Goal: Book appointment/travel/reservation

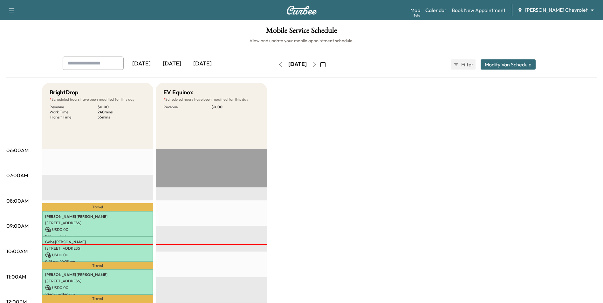
click at [393, 36] on h1 "Mobile Service Schedule" at bounding box center [301, 32] width 590 height 11
click at [490, 10] on link "Book New Appointment" at bounding box center [479, 10] width 54 height 8
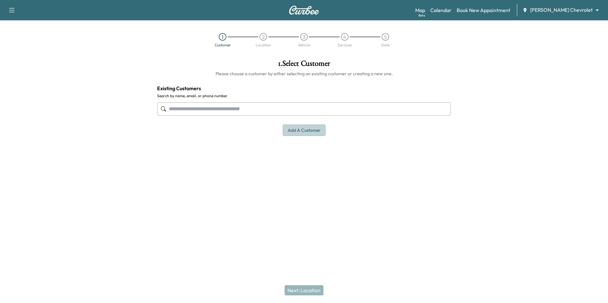
drag, startPoint x: 305, startPoint y: 133, endPoint x: 361, endPoint y: 148, distance: 57.8
click at [305, 134] on button "Add a customer" at bounding box center [304, 131] width 43 height 12
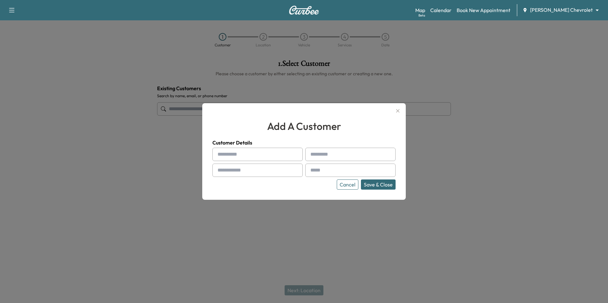
click at [273, 159] on input "text" at bounding box center [257, 154] width 90 height 13
click at [251, 154] on input "text" at bounding box center [257, 154] width 90 height 13
type input "*******"
click at [313, 154] on div at bounding box center [312, 155] width 8 height 8
click at [323, 157] on input "text" at bounding box center [350, 154] width 90 height 13
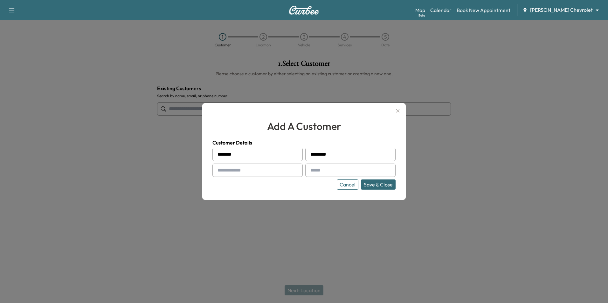
type input "********"
click at [218, 154] on div at bounding box center [219, 155] width 8 height 8
click at [237, 155] on input "*******" at bounding box center [257, 154] width 90 height 13
click at [220, 154] on div at bounding box center [219, 155] width 8 height 8
click at [220, 155] on div at bounding box center [219, 155] width 8 height 8
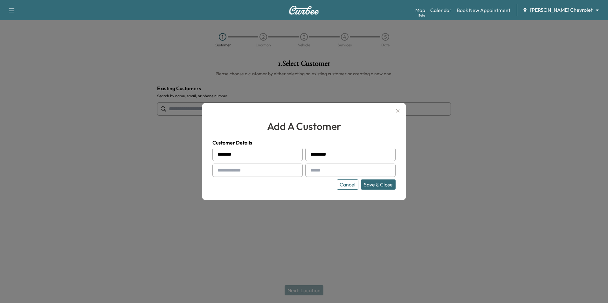
click at [240, 155] on input "*******" at bounding box center [257, 154] width 90 height 13
type input "*******"
click at [275, 174] on input "text" at bounding box center [257, 170] width 90 height 13
type input "**********"
click at [319, 173] on input "text" at bounding box center [350, 170] width 90 height 13
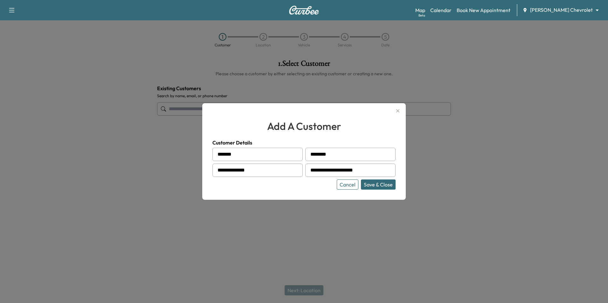
type input "**********"
click at [390, 187] on button "Save & Close" at bounding box center [378, 185] width 35 height 10
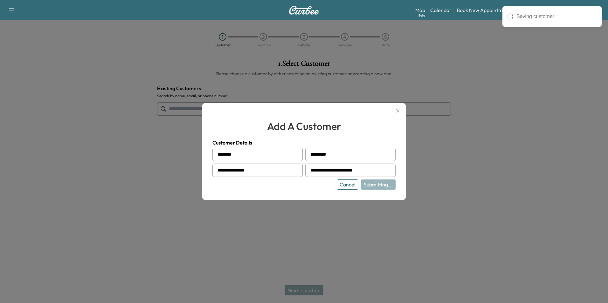
type input "**********"
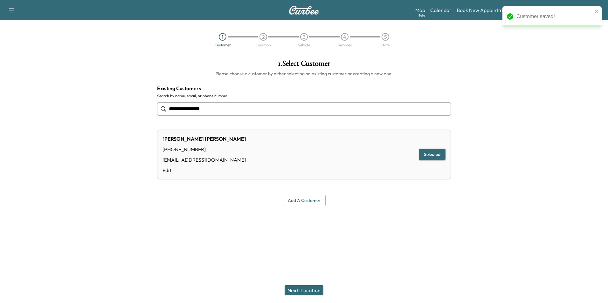
click at [312, 290] on button "Next: Location" at bounding box center [303, 290] width 39 height 10
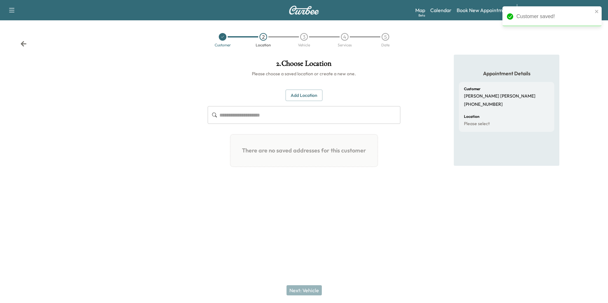
click at [297, 97] on button "Add Location" at bounding box center [303, 96] width 37 height 12
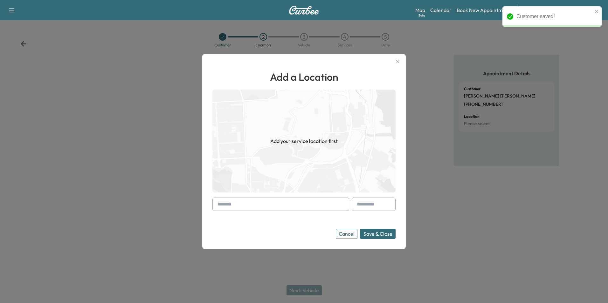
click at [299, 204] on input "text" at bounding box center [280, 204] width 137 height 13
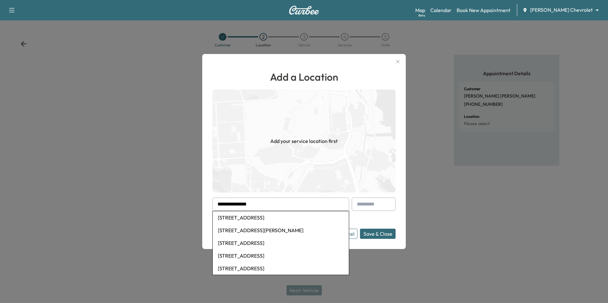
click at [279, 218] on li "[STREET_ADDRESS]" at bounding box center [281, 217] width 136 height 13
type input "**********"
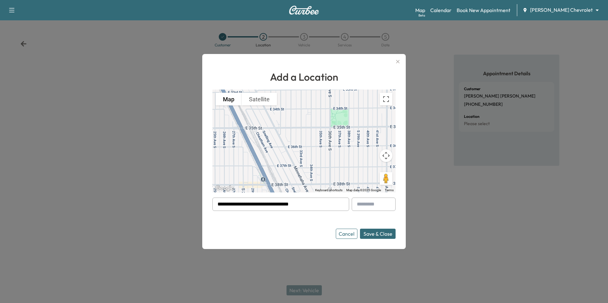
click at [375, 235] on button "Save & Close" at bounding box center [378, 234] width 36 height 10
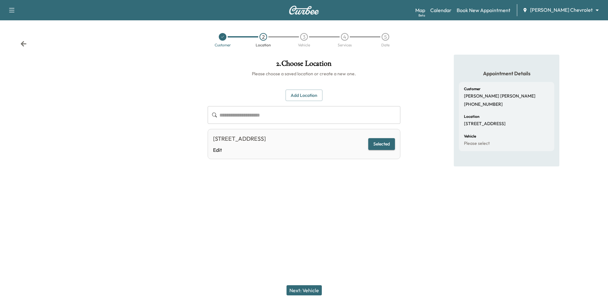
click at [313, 290] on button "Next: Vehicle" at bounding box center [303, 290] width 35 height 10
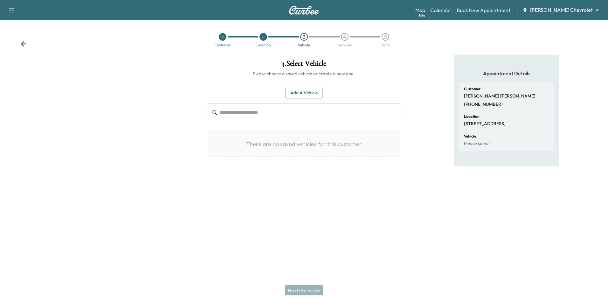
click at [306, 95] on button "Add a Vehicle" at bounding box center [304, 93] width 38 height 12
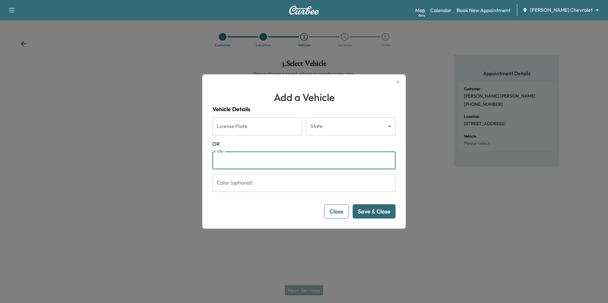
paste input "**********"
type input "**********"
click at [366, 211] on button "Save & Close" at bounding box center [374, 211] width 43 height 14
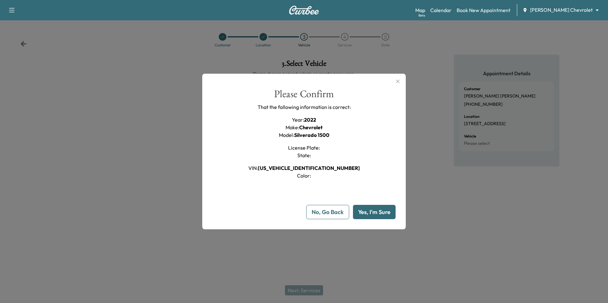
click at [374, 210] on button "Yes, I'm Sure" at bounding box center [374, 212] width 43 height 14
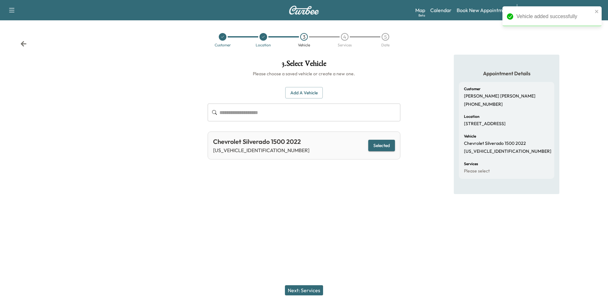
click at [309, 282] on div "Next: Services" at bounding box center [304, 290] width 608 height 25
click at [308, 289] on button "Next: Services" at bounding box center [304, 290] width 38 height 10
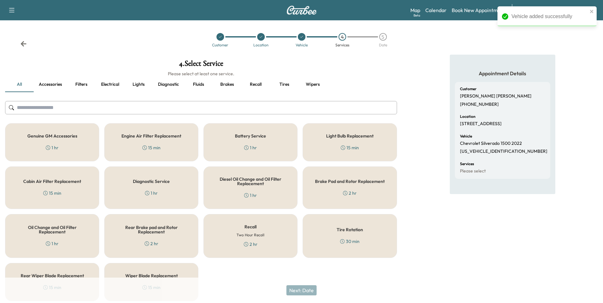
click at [265, 240] on div "Recall Two Hour Recall 2 hr" at bounding box center [250, 236] width 94 height 44
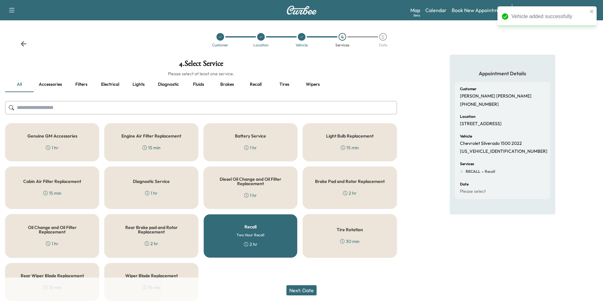
click at [312, 293] on button "Next: Date" at bounding box center [301, 290] width 30 height 10
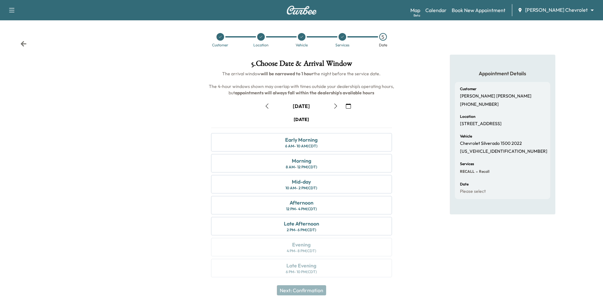
click at [350, 106] on icon "button" at bounding box center [348, 106] width 5 height 5
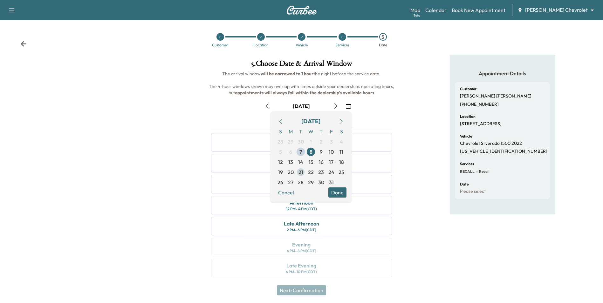
click at [299, 172] on span "21" at bounding box center [300, 172] width 5 height 8
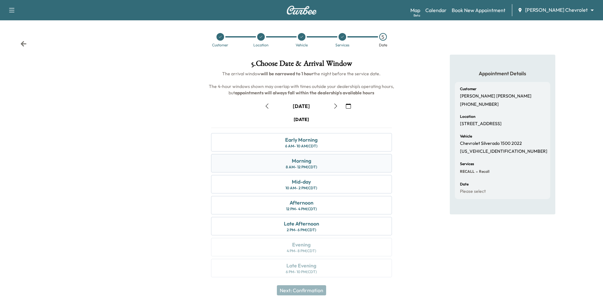
click at [350, 164] on div "Morning 8 AM - 12 PM (CDT)" at bounding box center [301, 163] width 181 height 18
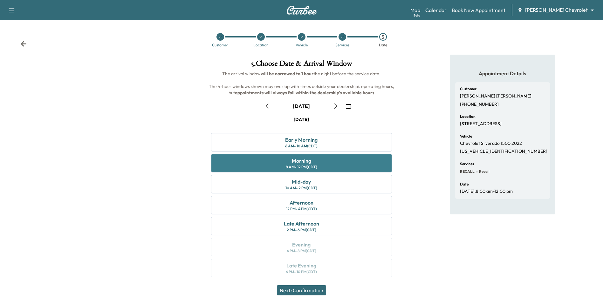
click at [331, 166] on div "Morning 8 AM - 12 PM (CDT)" at bounding box center [301, 163] width 181 height 18
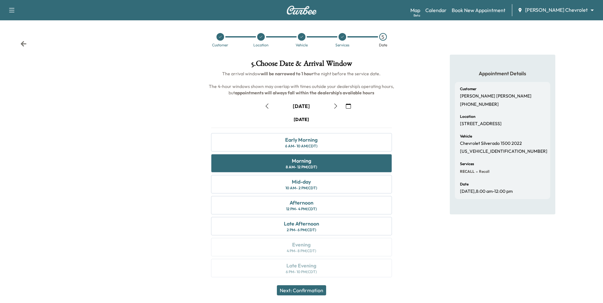
click at [319, 291] on button "Next: Confirmation" at bounding box center [301, 290] width 49 height 10
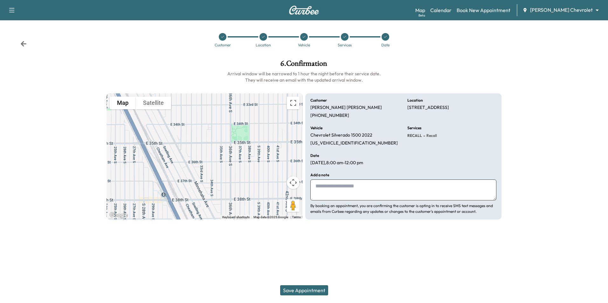
paste textarea "**********"
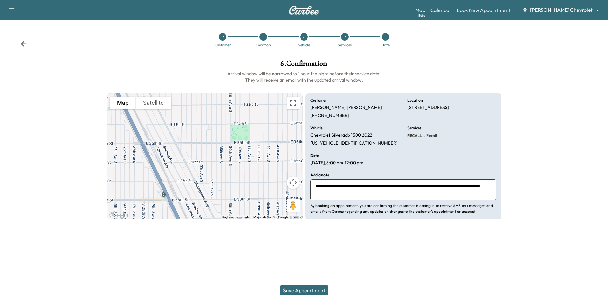
paste textarea "**********"
click at [401, 192] on textarea "**********" at bounding box center [403, 190] width 186 height 21
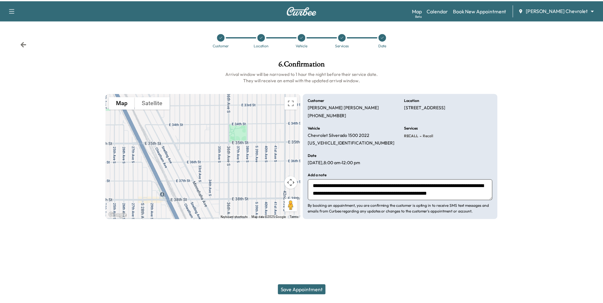
scroll to position [5, 0]
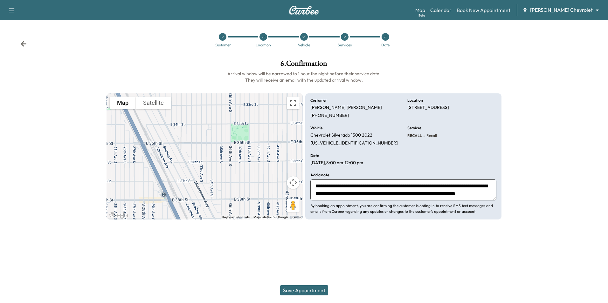
type textarea "**********"
click at [306, 291] on button "Save Appointment" at bounding box center [304, 290] width 48 height 10
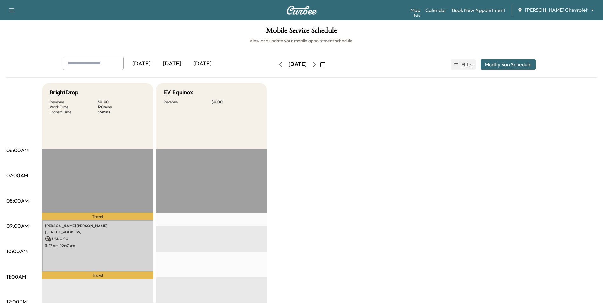
click at [325, 65] on icon "button" at bounding box center [322, 64] width 5 height 5
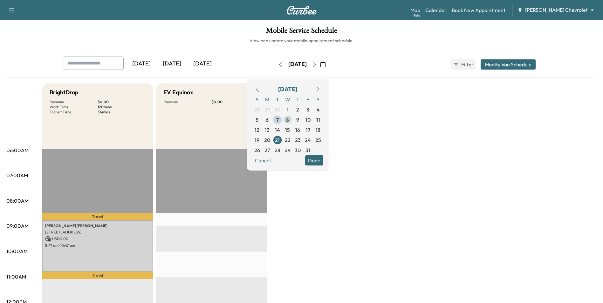
click at [289, 120] on span "8" at bounding box center [287, 120] width 3 height 8
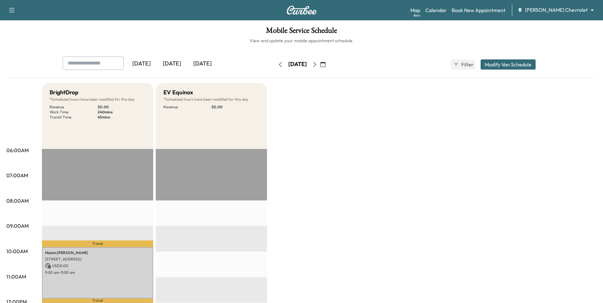
click at [325, 64] on icon "button" at bounding box center [322, 64] width 5 height 5
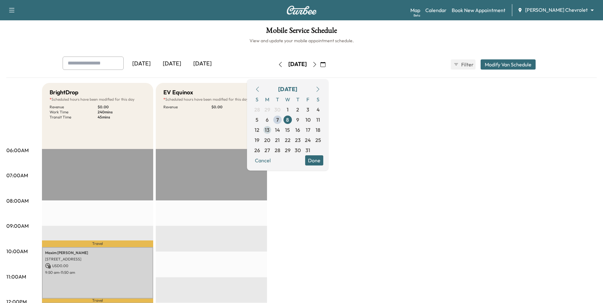
click at [272, 127] on span "13" at bounding box center [267, 130] width 10 height 10
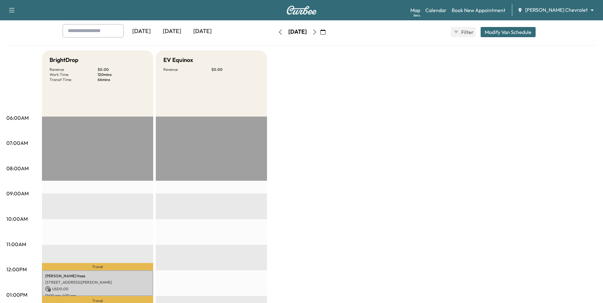
scroll to position [32, 0]
click at [556, 8] on body "Support Log Out Map Beta Calendar Book New Appointment [PERSON_NAME] Chevrolet …" at bounding box center [301, 119] width 603 height 303
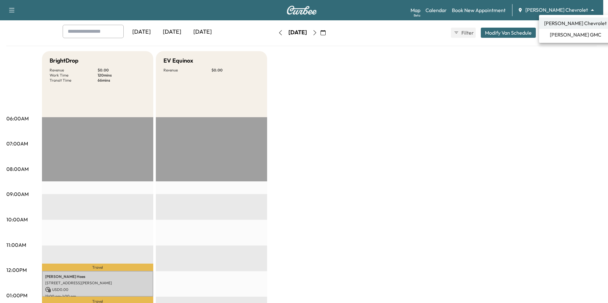
click at [558, 38] on span "[PERSON_NAME] GMC" at bounding box center [575, 35] width 51 height 8
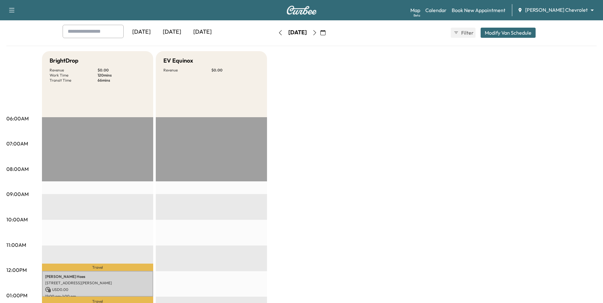
scroll to position [0, 0]
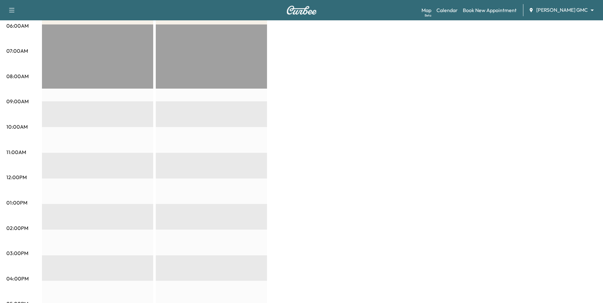
scroll to position [32, 0]
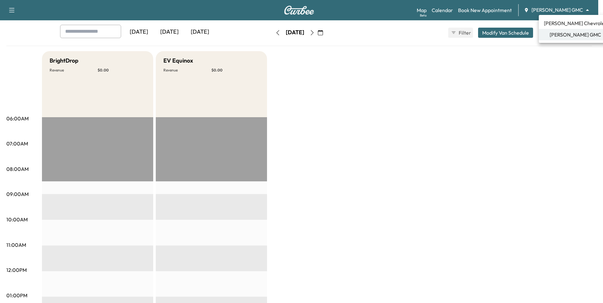
click at [565, 10] on body "Support Log Out Map Beta Calendar Book New Appointment [PERSON_NAME] GMC ******…" at bounding box center [301, 119] width 603 height 303
click at [567, 34] on span "[PERSON_NAME] GMC" at bounding box center [575, 35] width 51 height 8
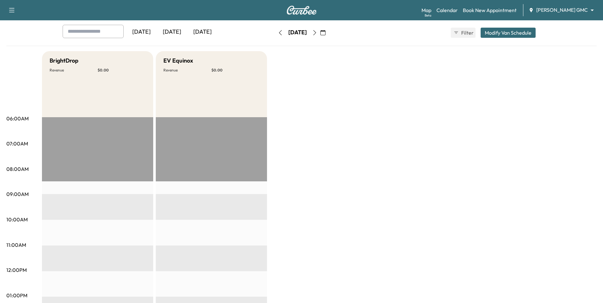
click at [551, 6] on div "Map Beta Calendar Book New Appointment [PERSON_NAME] GMC ******** ​" at bounding box center [509, 10] width 176 height 12
click at [555, 8] on body "Support Log Out Map Beta Calendar Book New Appointment [PERSON_NAME] GMC ******…" at bounding box center [301, 119] width 603 height 303
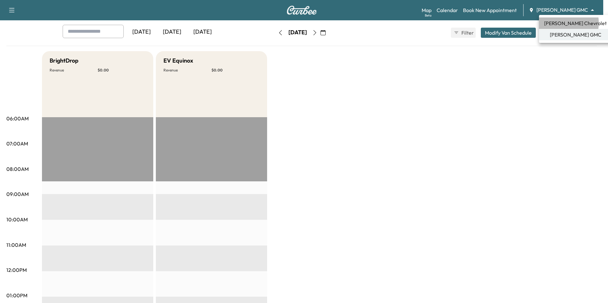
click at [555, 23] on span "[PERSON_NAME] Chevrolet" at bounding box center [575, 23] width 63 height 8
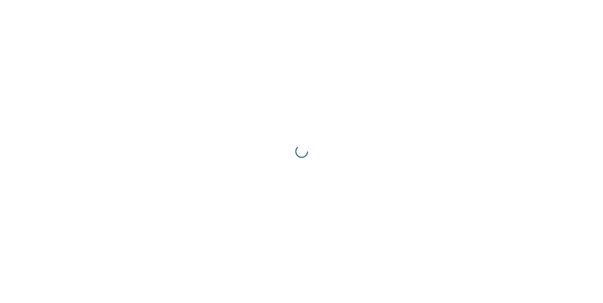
scroll to position [0, 0]
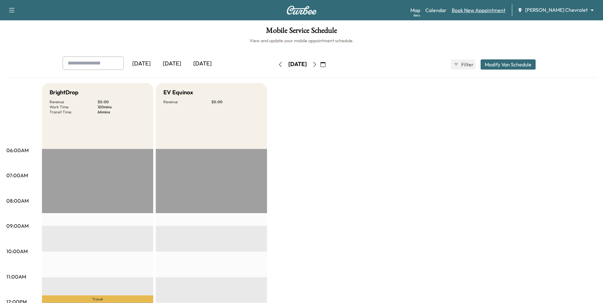
click at [494, 9] on link "Book New Appointment" at bounding box center [479, 10] width 54 height 8
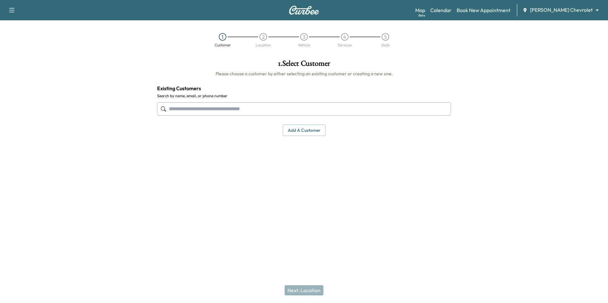
click at [305, 131] on button "Add a customer" at bounding box center [304, 131] width 43 height 12
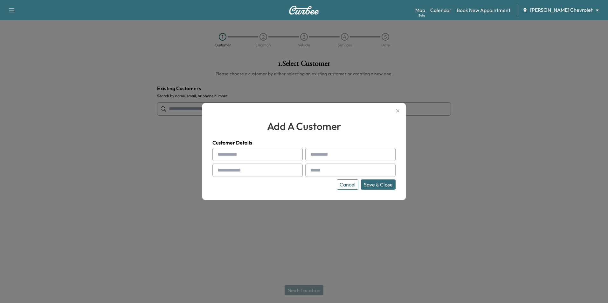
click at [223, 153] on input "text" at bounding box center [257, 154] width 90 height 13
type input "*****"
drag, startPoint x: 261, startPoint y: 156, endPoint x: 204, endPoint y: 156, distance: 56.6
click at [204, 156] on div "add a customer Customer Details ***** Cancel Save & Close" at bounding box center [303, 151] width 203 height 97
type input "*********"
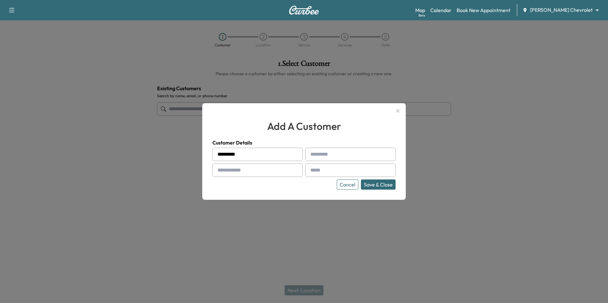
click at [344, 182] on button "Cancel" at bounding box center [348, 185] width 22 height 10
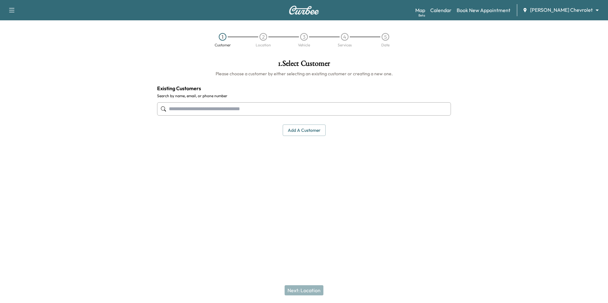
click at [207, 113] on input "text" at bounding box center [304, 108] width 294 height 13
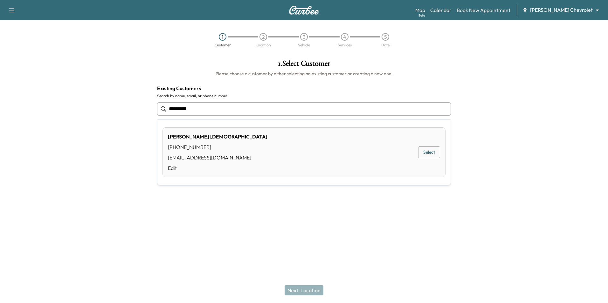
click at [429, 157] on button "Select" at bounding box center [429, 153] width 22 height 12
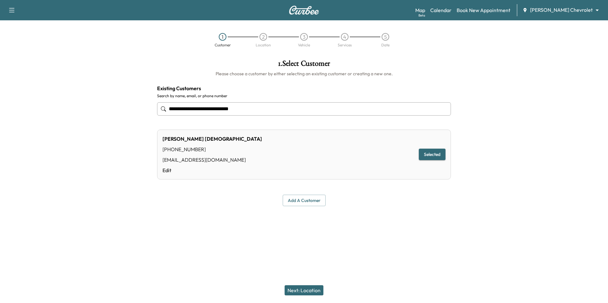
type input "**********"
click at [312, 291] on button "Next: Location" at bounding box center [303, 290] width 39 height 10
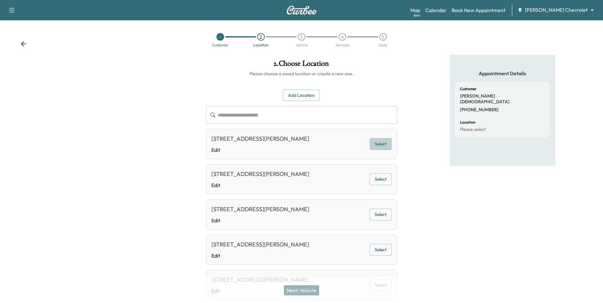
click at [384, 148] on button "Select" at bounding box center [381, 144] width 22 height 12
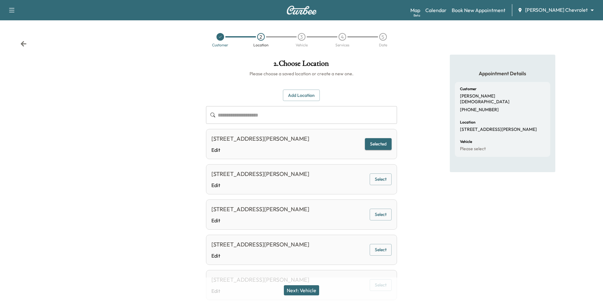
drag, startPoint x: 317, startPoint y: 290, endPoint x: 300, endPoint y: 290, distance: 17.5
click at [318, 291] on button "Next: Vehicle" at bounding box center [301, 290] width 35 height 10
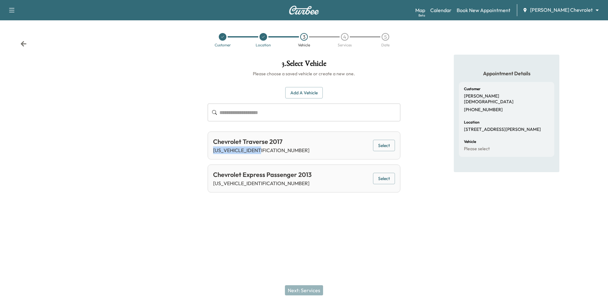
drag, startPoint x: 266, startPoint y: 151, endPoint x: 213, endPoint y: 151, distance: 53.1
click at [213, 151] on div "Chevrolet Traverse 2017 [US_VEHICLE_IDENTIFICATION_NUMBER] Select" at bounding box center [304, 146] width 192 height 28
drag, startPoint x: 213, startPoint y: 151, endPoint x: 217, endPoint y: 150, distance: 4.9
copy p "[US_VEHICLE_IDENTIFICATION_NUMBER]"
click at [387, 145] on button "Select" at bounding box center [384, 146] width 22 height 12
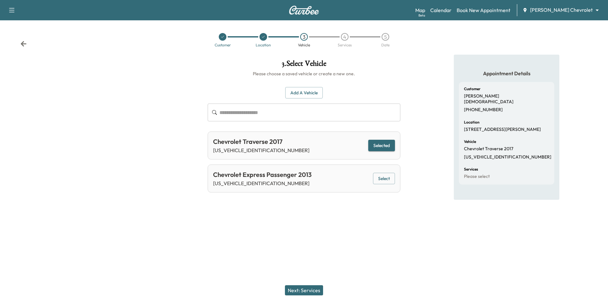
drag, startPoint x: 265, startPoint y: 184, endPoint x: 275, endPoint y: 185, distance: 10.0
click at [275, 185] on p "[US_VEHICLE_IDENTIFICATION_NUMBER]" at bounding box center [262, 184] width 99 height 8
click at [315, 293] on button "Next: Services" at bounding box center [304, 290] width 38 height 10
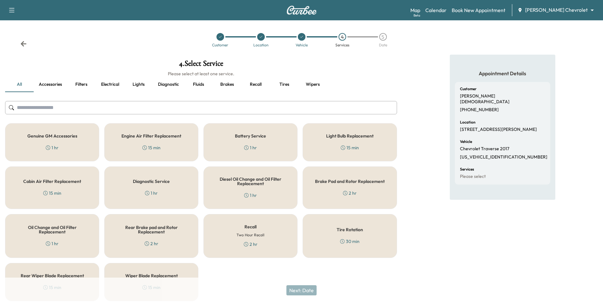
click at [63, 147] on div "Genuine GM Accessories 1 hr" at bounding box center [52, 142] width 94 height 38
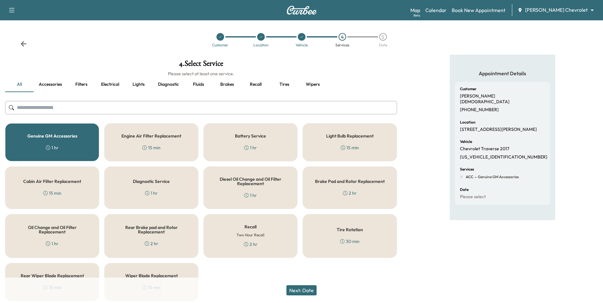
click at [310, 292] on button "Next: Date" at bounding box center [301, 290] width 30 height 10
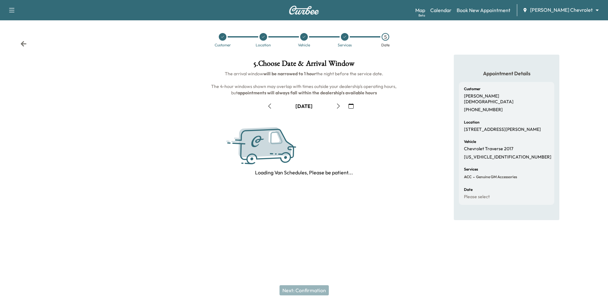
click at [349, 105] on icon "button" at bounding box center [350, 106] width 5 height 5
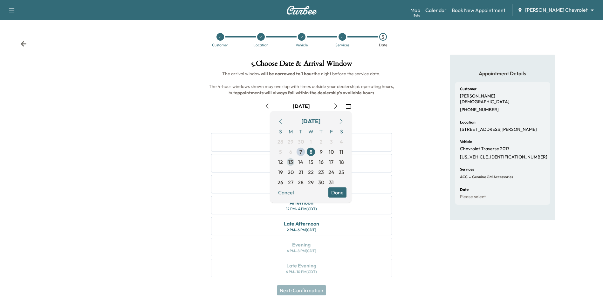
click at [291, 162] on span "13" at bounding box center [290, 162] width 5 height 8
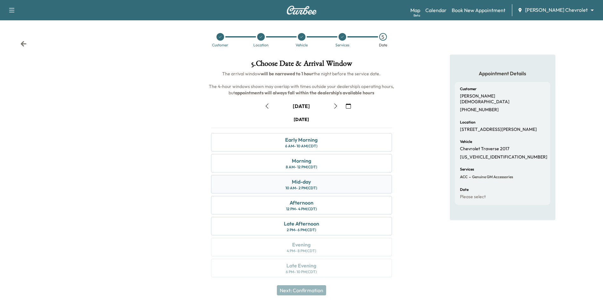
click at [353, 186] on div "Mid-day 10 AM - 2 PM (CDT)" at bounding box center [301, 184] width 181 height 18
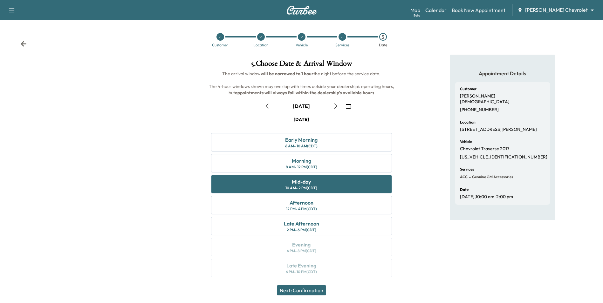
click at [317, 289] on button "Next: Confirmation" at bounding box center [301, 290] width 49 height 10
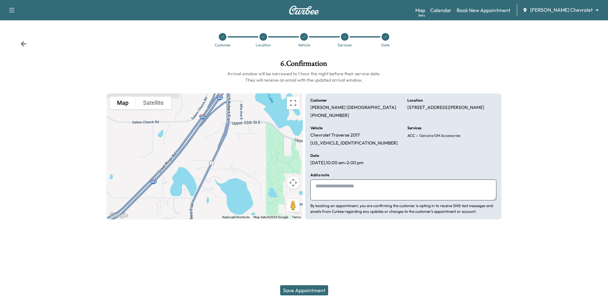
paste textarea "**********"
type textarea "**********"
click at [320, 290] on button "Save Appointment" at bounding box center [304, 290] width 48 height 10
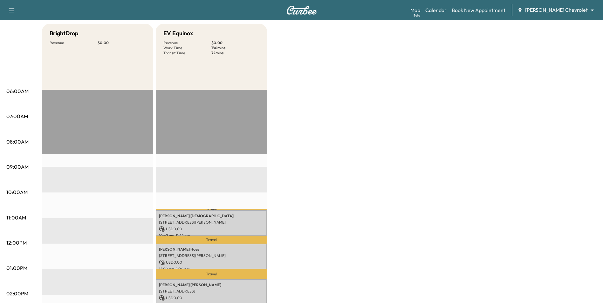
scroll to position [64, 0]
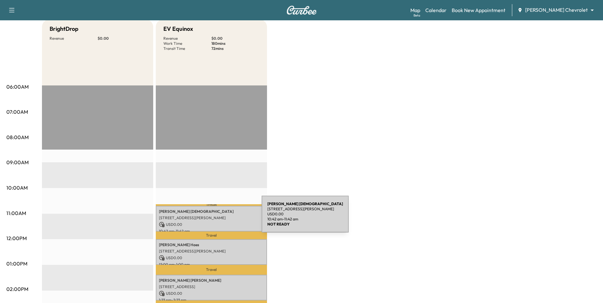
click at [214, 218] on p "[STREET_ADDRESS][PERSON_NAME]" at bounding box center [211, 218] width 105 height 5
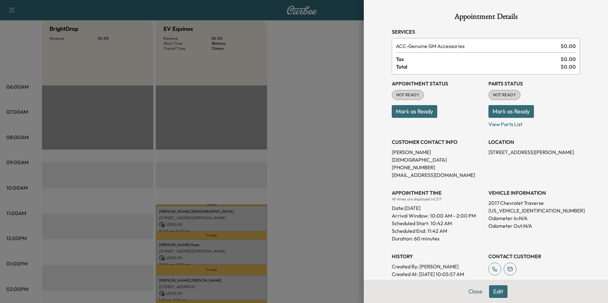
click at [325, 171] on div at bounding box center [304, 151] width 608 height 303
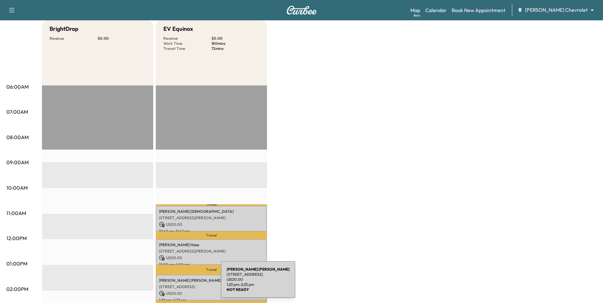
click at [173, 284] on p "[STREET_ADDRESS]" at bounding box center [211, 286] width 105 height 5
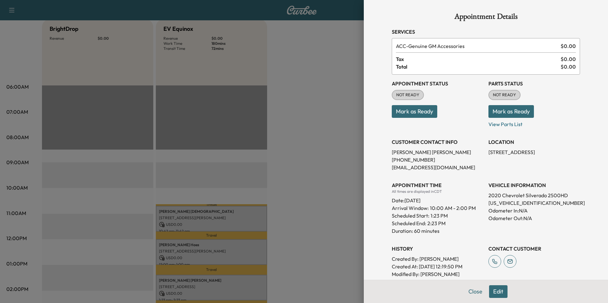
click at [301, 168] on div at bounding box center [304, 151] width 608 height 303
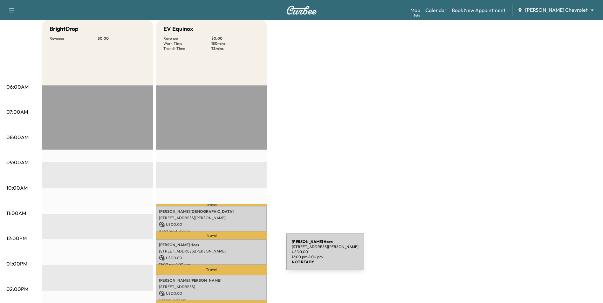
click at [234, 249] on p "[STREET_ADDRESS][PERSON_NAME]" at bounding box center [211, 251] width 105 height 5
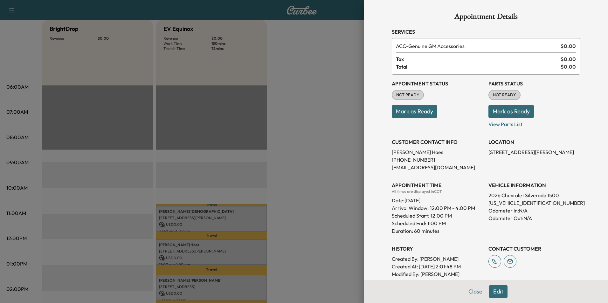
click at [310, 242] on div at bounding box center [304, 151] width 608 height 303
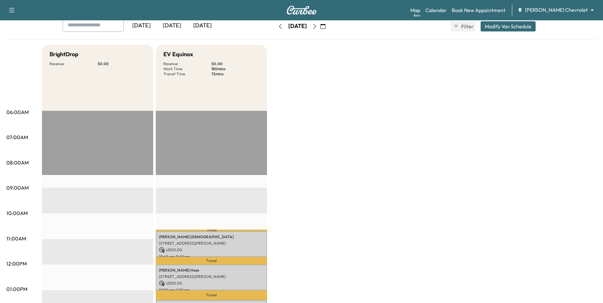
scroll to position [0, 0]
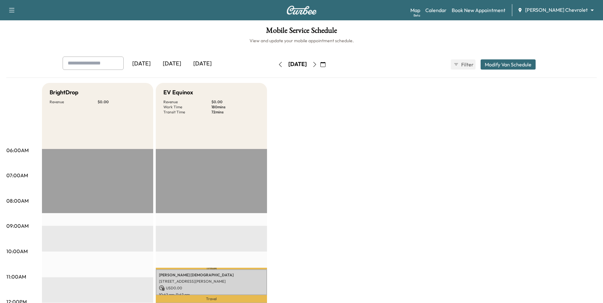
click at [316, 65] on icon "button" at bounding box center [314, 64] width 3 height 5
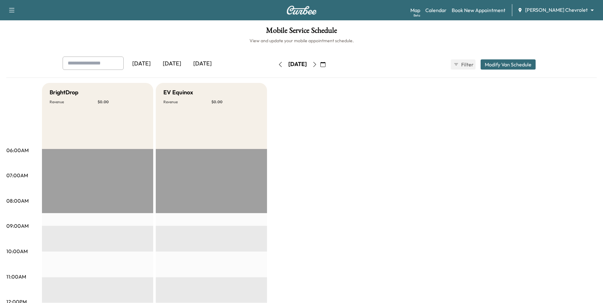
click at [555, 9] on body "Support Log Out Map Beta Calendar Book New Appointment [PERSON_NAME] Chevrolet …" at bounding box center [301, 151] width 603 height 303
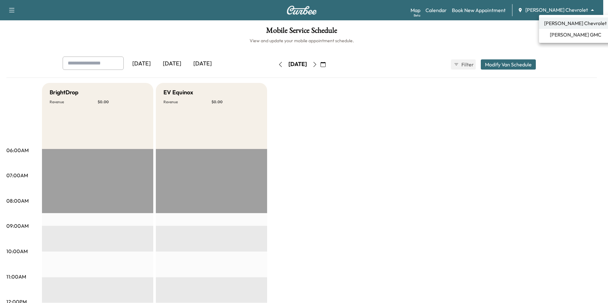
click at [561, 35] on span "[PERSON_NAME] GMC" at bounding box center [575, 35] width 51 height 8
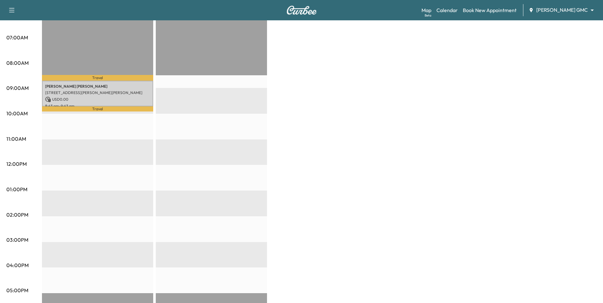
scroll to position [159, 0]
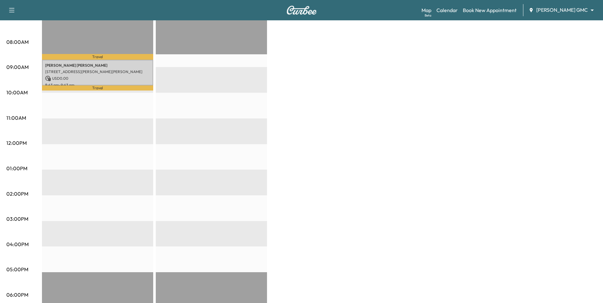
click at [81, 59] on div "Travel [PERSON_NAME] [STREET_ADDRESS][PERSON_NAME][PERSON_NAME] USD 0.00 8:43 a…" at bounding box center [97, 195] width 111 height 411
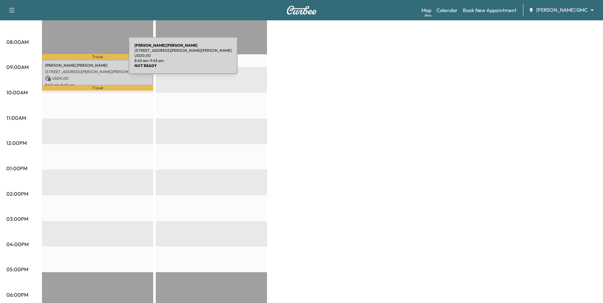
drag, startPoint x: 81, startPoint y: 59, endPoint x: 88, endPoint y: 71, distance: 13.5
click at [88, 71] on p "[STREET_ADDRESS][PERSON_NAME][PERSON_NAME]" at bounding box center [97, 71] width 105 height 5
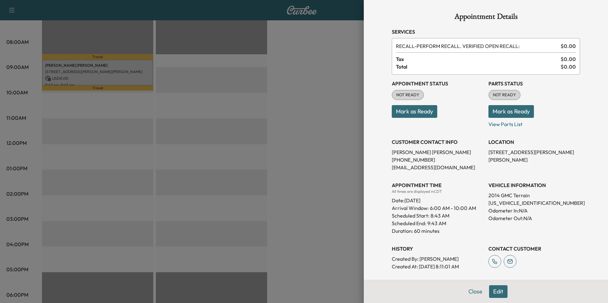
drag, startPoint x: 317, startPoint y: 131, endPoint x: 314, endPoint y: 134, distance: 4.7
click at [315, 133] on div at bounding box center [304, 151] width 608 height 303
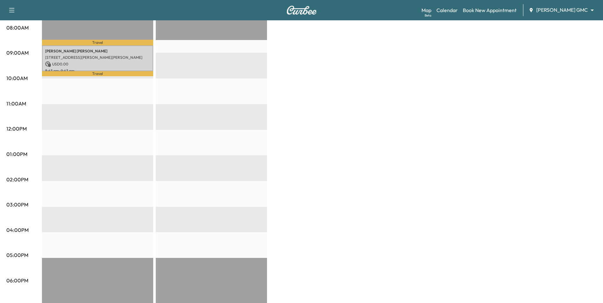
scroll to position [64, 0]
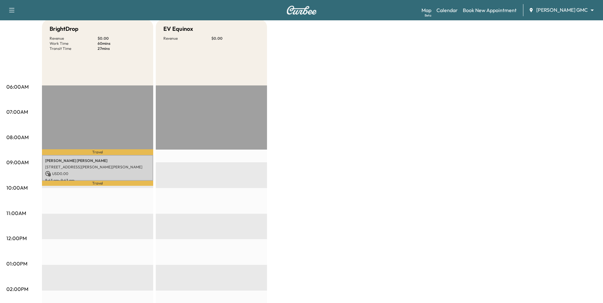
click at [576, 10] on body "Support Log Out Map Beta Calendar Book New Appointment [PERSON_NAME] GMC ******…" at bounding box center [301, 87] width 603 height 303
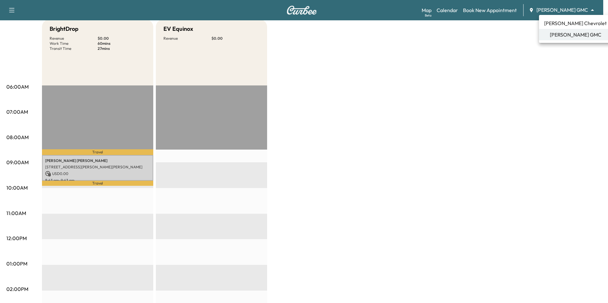
click at [461, 130] on div at bounding box center [304, 151] width 608 height 303
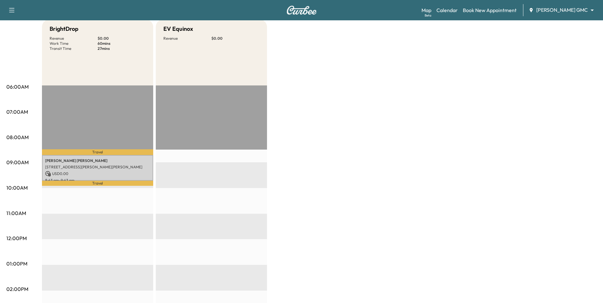
click at [555, 8] on body "Support Log Out Map Beta Calendar Book New Appointment [PERSON_NAME] GMC ******…" at bounding box center [301, 87] width 603 height 303
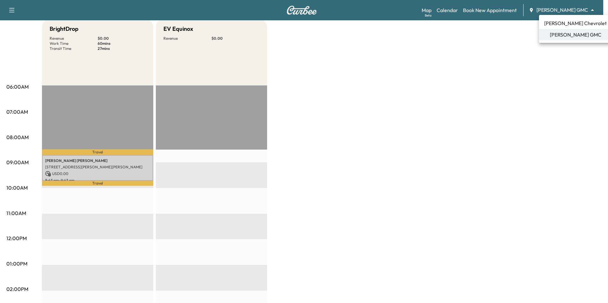
click at [558, 22] on span "[PERSON_NAME] Chevrolet" at bounding box center [575, 23] width 63 height 8
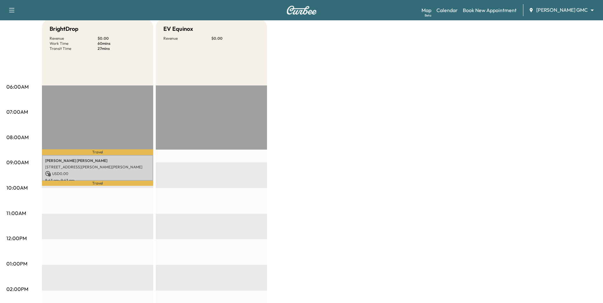
scroll to position [0, 0]
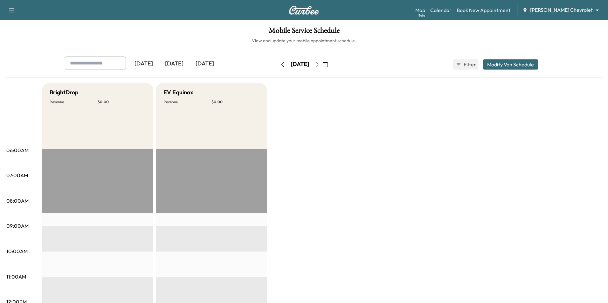
click at [556, 10] on body "Support Log Out Map Beta Calendar Book New Appointment [PERSON_NAME] Chevrolet …" at bounding box center [304, 151] width 608 height 303
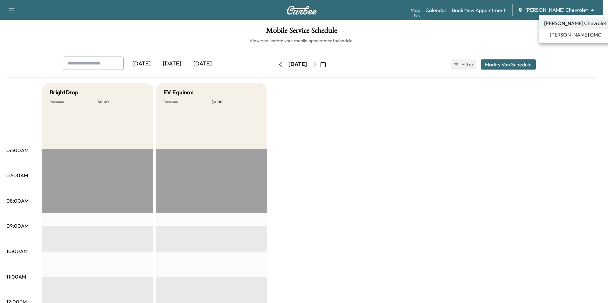
click at [556, 31] on span "[PERSON_NAME] GMC" at bounding box center [575, 35] width 51 height 8
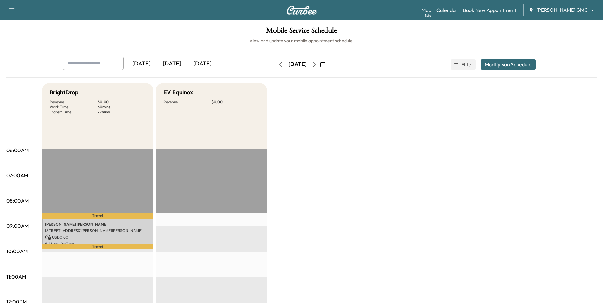
click at [317, 65] on icon "button" at bounding box center [314, 64] width 5 height 5
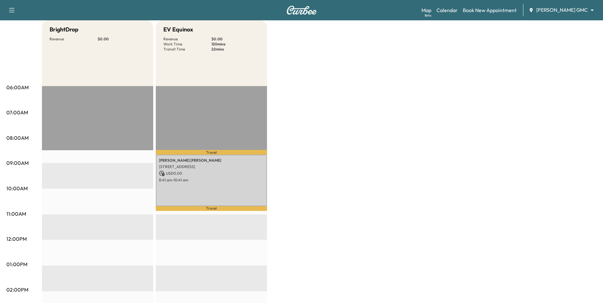
scroll to position [64, 0]
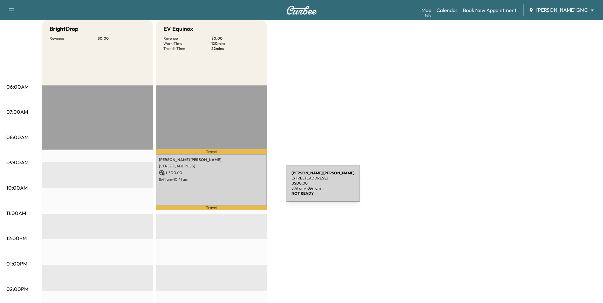
click at [237, 187] on div "[PERSON_NAME] [STREET_ADDRESS] USD 0.00 8:41 am - 10:41 am" at bounding box center [211, 179] width 111 height 51
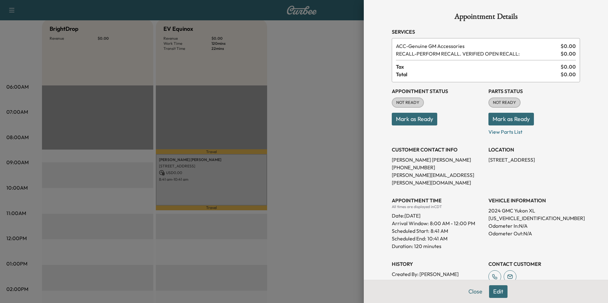
click at [336, 220] on div at bounding box center [304, 151] width 608 height 303
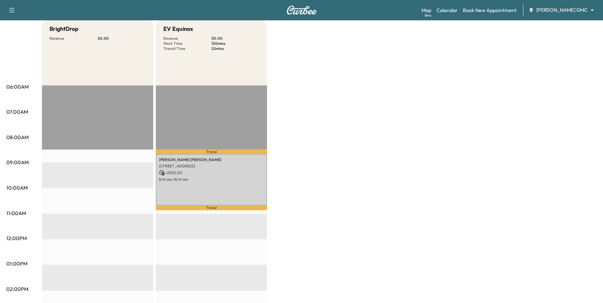
click at [555, 9] on body "Support Log Out Map Beta Calendar Book New Appointment [PERSON_NAME] GMC ******…" at bounding box center [301, 87] width 603 height 303
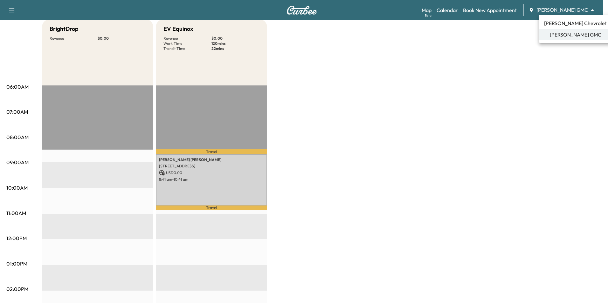
click at [559, 23] on span "[PERSON_NAME] Chevrolet" at bounding box center [575, 23] width 63 height 8
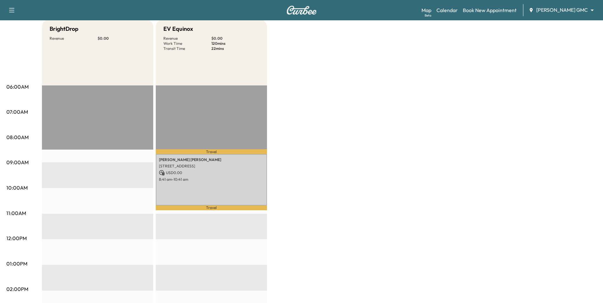
scroll to position [0, 0]
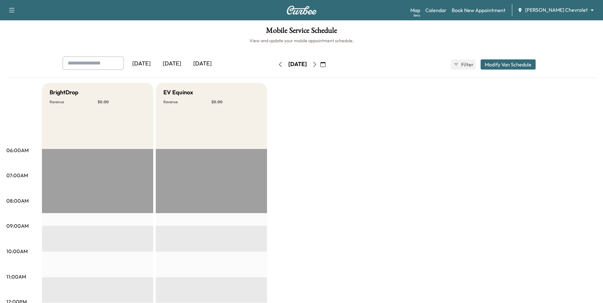
click at [316, 64] on icon "button" at bounding box center [314, 64] width 3 height 5
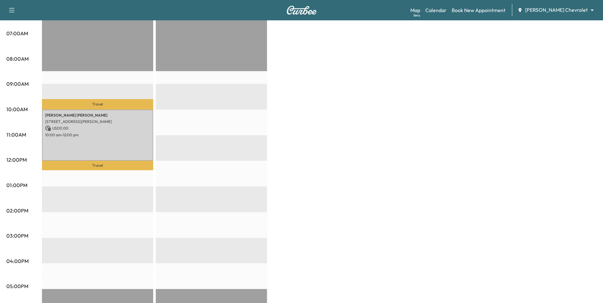
scroll to position [159, 0]
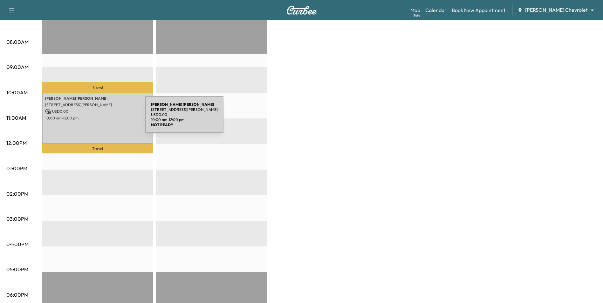
click at [98, 119] on p "10:00 am - 12:00 pm" at bounding box center [97, 118] width 105 height 5
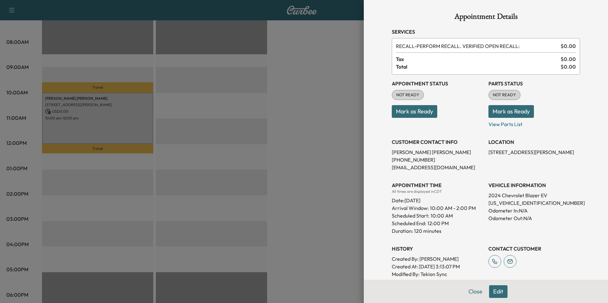
click at [279, 132] on div at bounding box center [304, 151] width 608 height 303
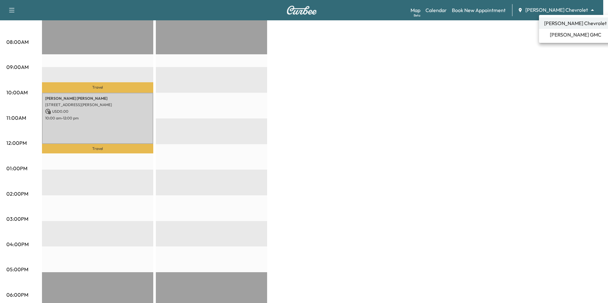
click at [568, 35] on span "[PERSON_NAME] GMC" at bounding box center [575, 35] width 51 height 8
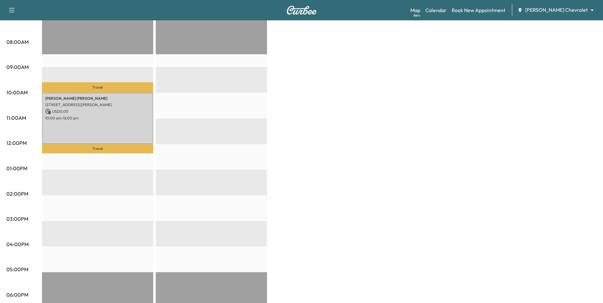
scroll to position [0, 0]
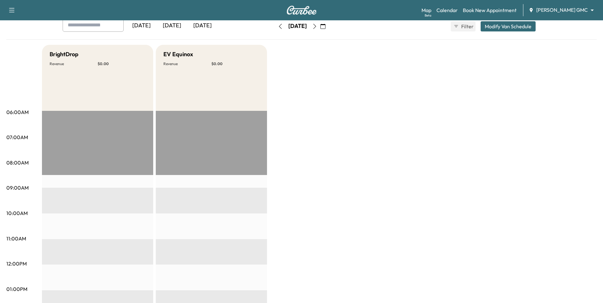
scroll to position [32, 0]
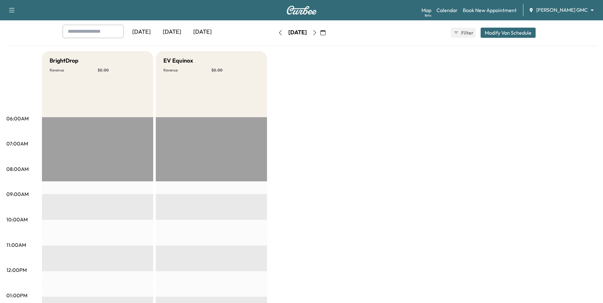
click at [317, 32] on icon "button" at bounding box center [314, 32] width 5 height 5
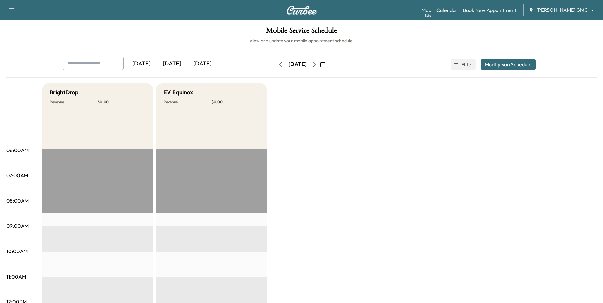
click at [325, 66] on icon "button" at bounding box center [322, 64] width 5 height 5
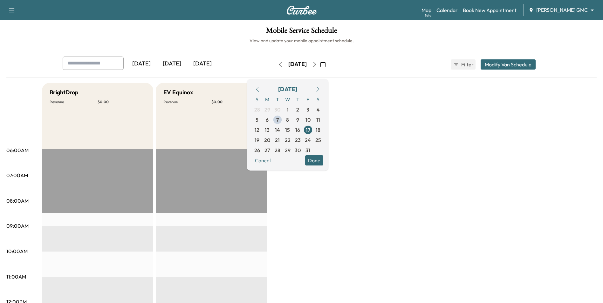
click at [554, 8] on body "Support Log Out Map Beta Calendar Book New Appointment [PERSON_NAME] GMC ******…" at bounding box center [301, 151] width 603 height 303
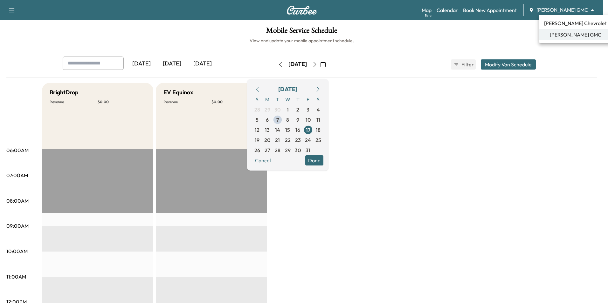
click at [551, 25] on span "[PERSON_NAME] Chevrolet" at bounding box center [575, 23] width 63 height 8
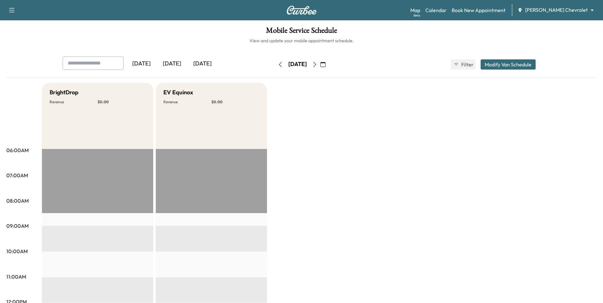
click at [317, 65] on icon "button" at bounding box center [314, 64] width 5 height 5
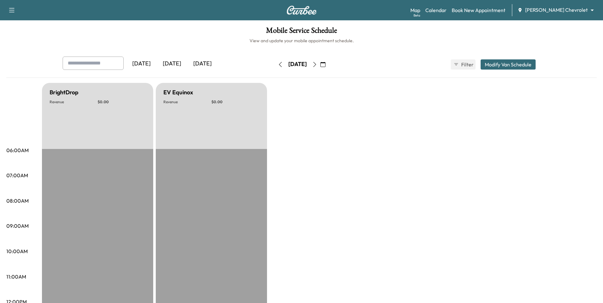
click at [317, 65] on icon "button" at bounding box center [314, 64] width 5 height 5
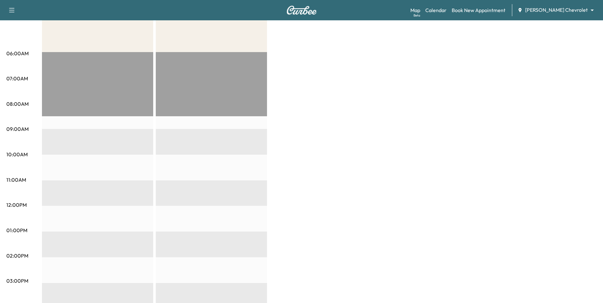
scroll to position [32, 0]
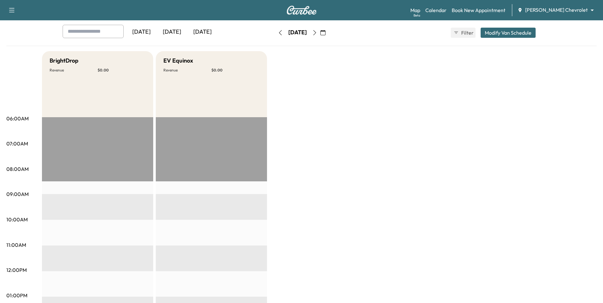
click at [317, 32] on icon "button" at bounding box center [314, 32] width 5 height 5
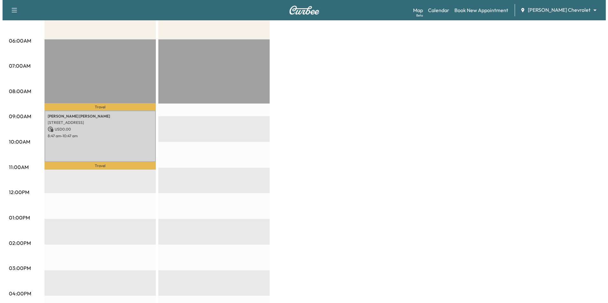
scroll to position [127, 0]
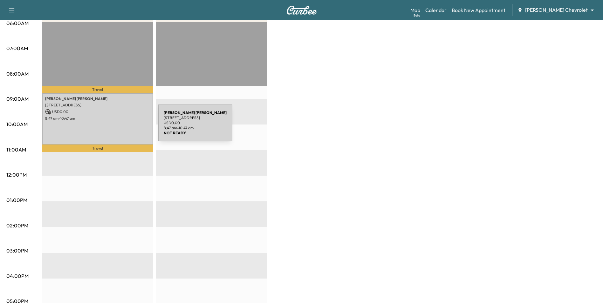
click at [110, 127] on div "[PERSON_NAME] [STREET_ADDRESS] USD 0.00 8:47 am - 10:47 am" at bounding box center [97, 118] width 111 height 51
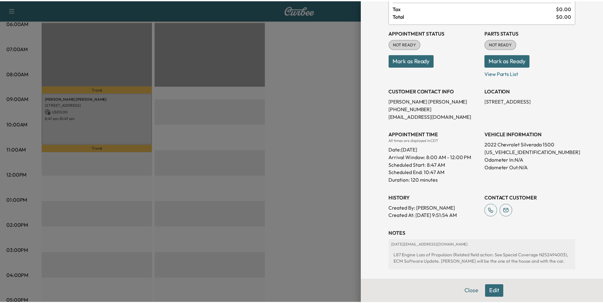
scroll to position [64, 0]
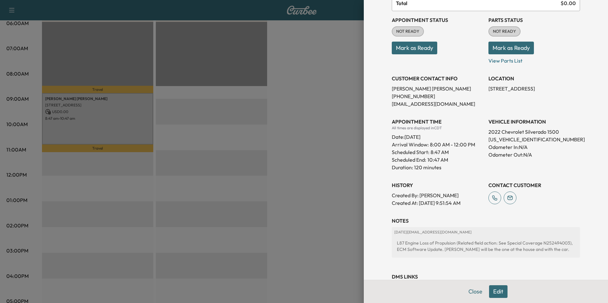
click at [344, 265] on div at bounding box center [304, 151] width 608 height 303
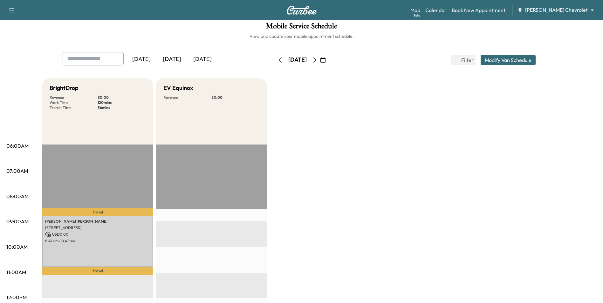
scroll to position [0, 0]
